Goal: Task Accomplishment & Management: Manage account settings

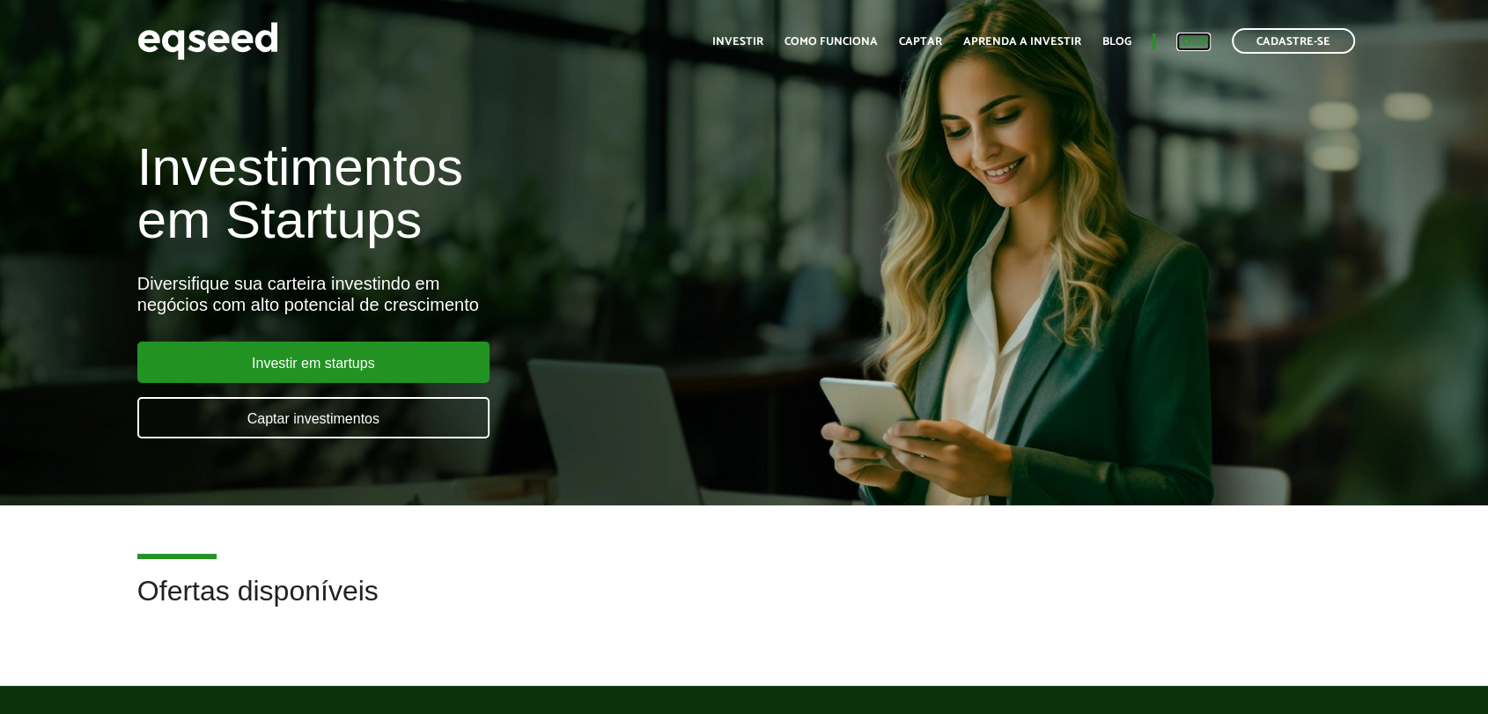
click at [1199, 40] on link "Login" at bounding box center [1193, 41] width 34 height 11
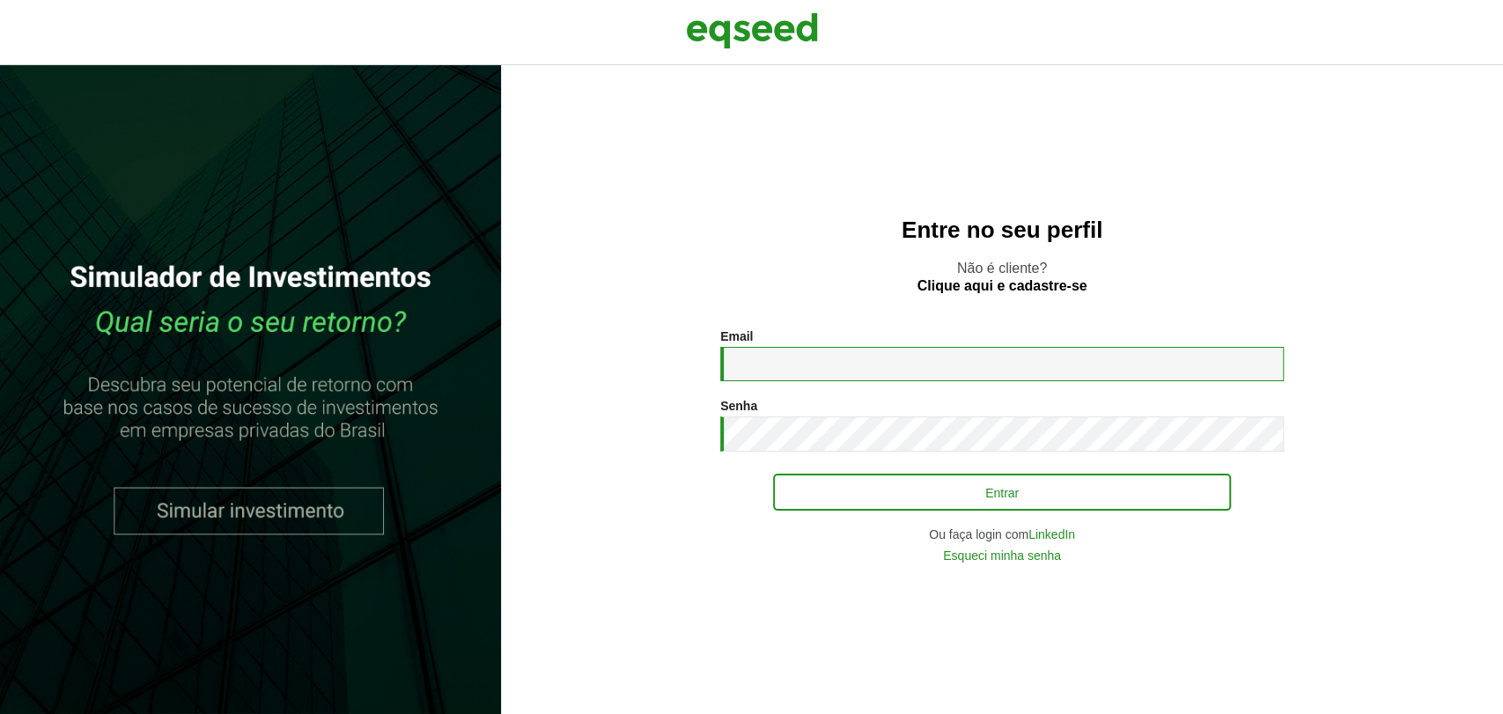
type input "**********"
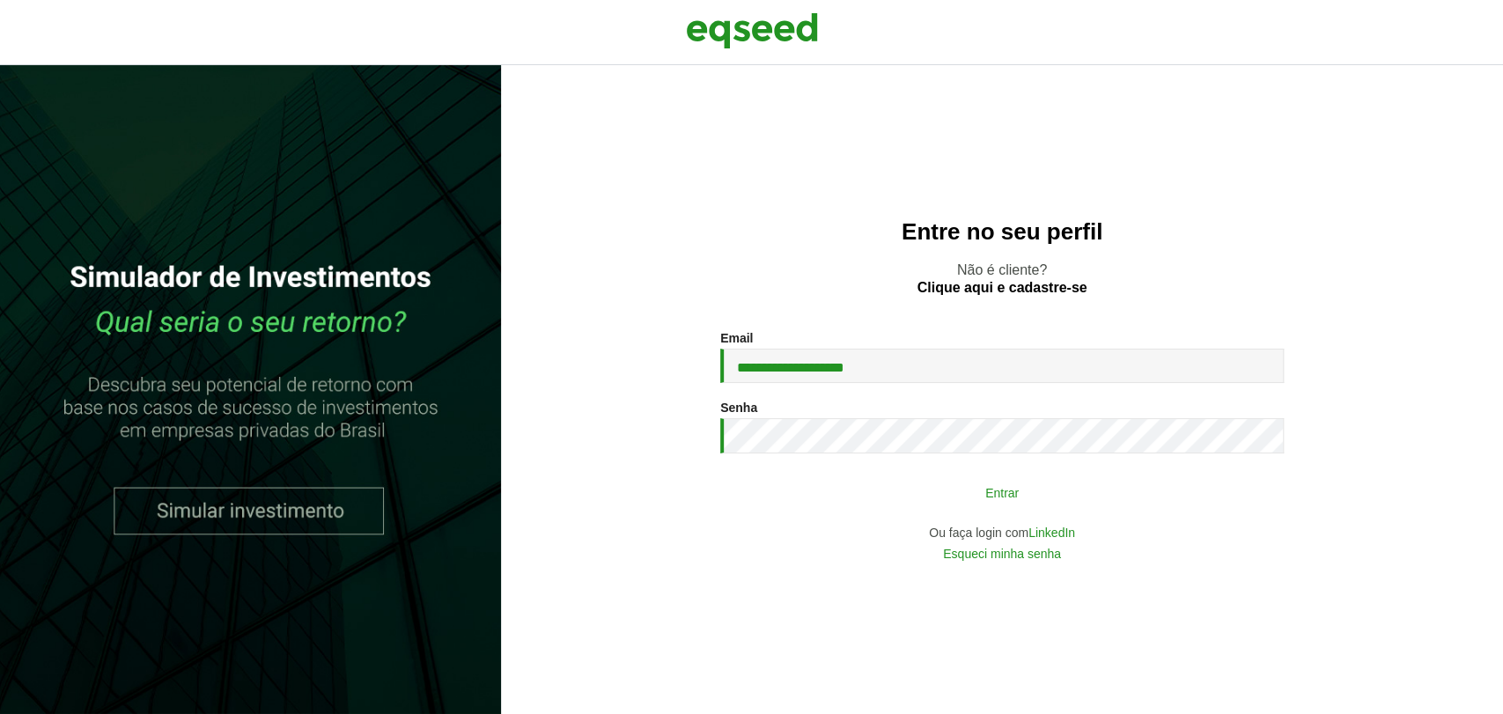
click at [845, 489] on button "Entrar" at bounding box center [1002, 491] width 458 height 33
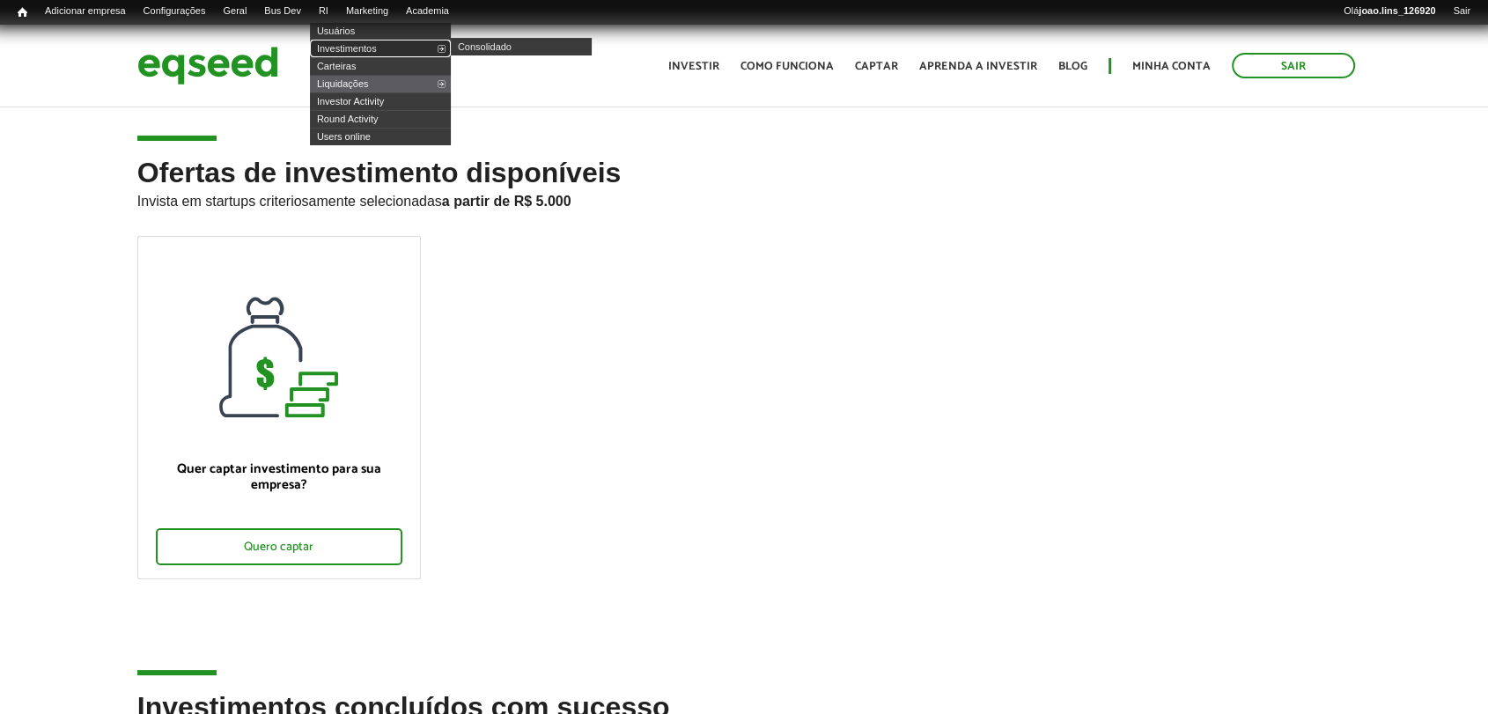
click at [353, 45] on link "Investimentos" at bounding box center [380, 49] width 141 height 18
